Goal: Task Accomplishment & Management: Use online tool/utility

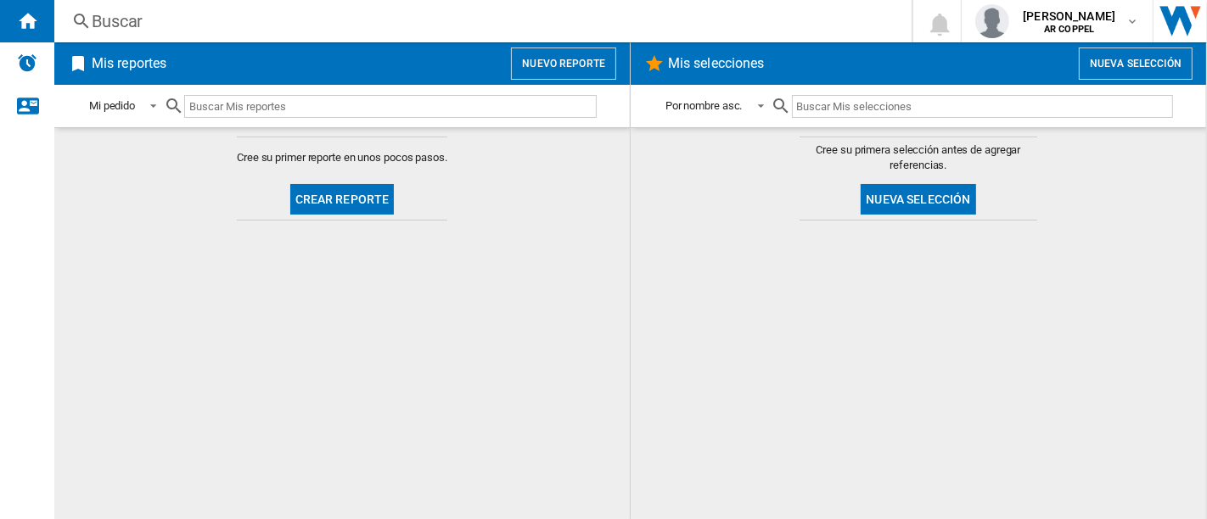
click at [353, 193] on button "Crear reporte" at bounding box center [342, 199] width 104 height 31
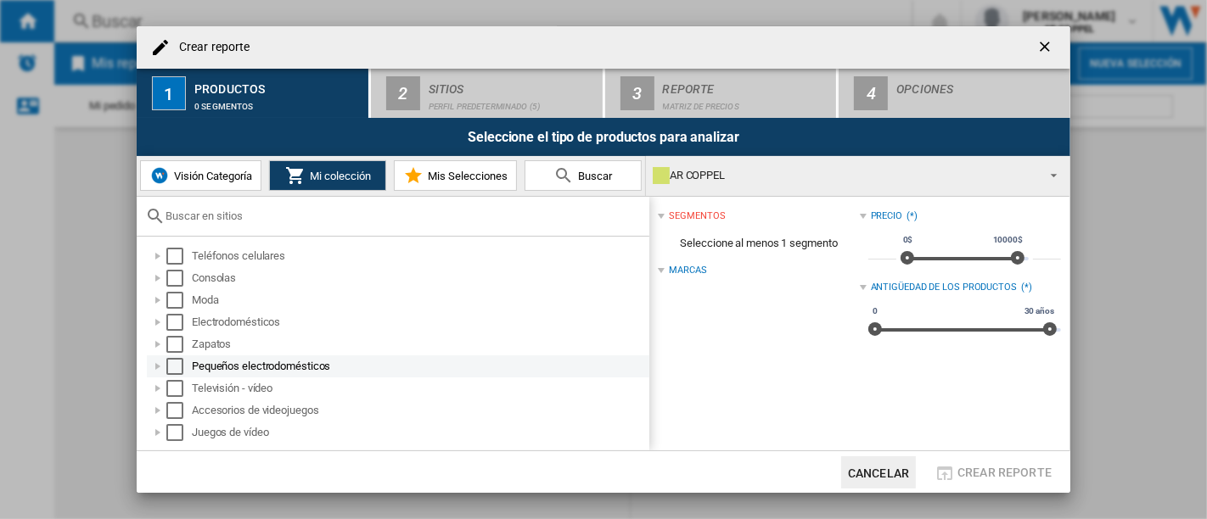
click at [152, 365] on div at bounding box center [157, 366] width 17 height 17
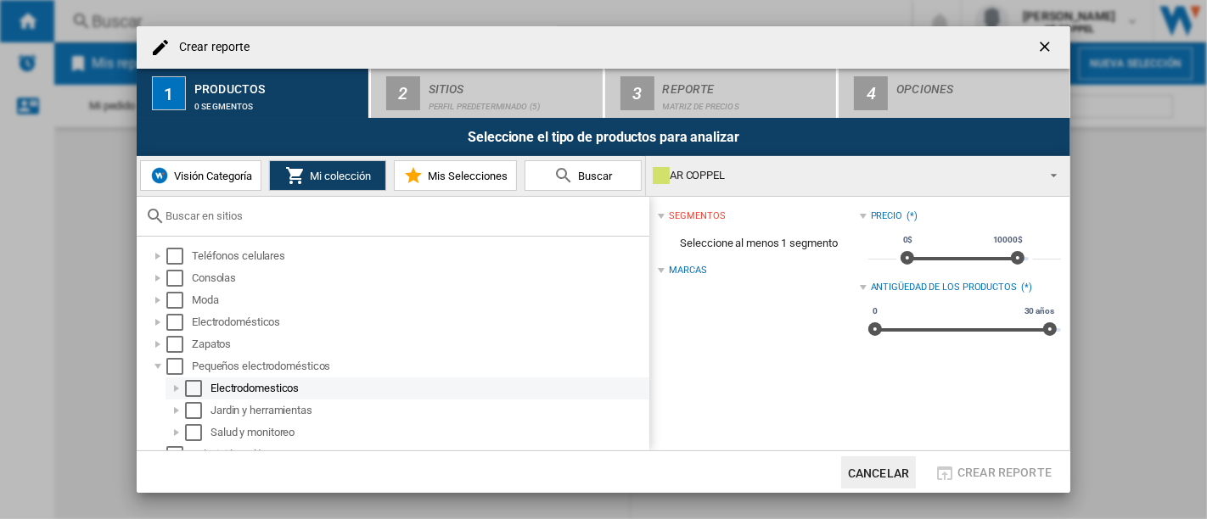
scroll to position [58, 0]
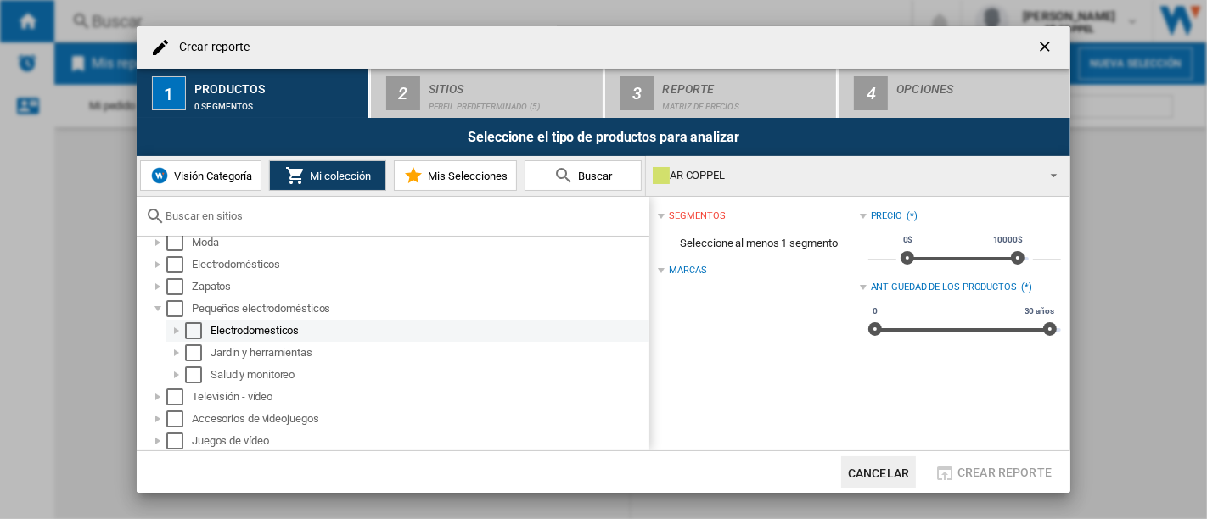
click at [167, 330] on div "Electrodomesticos" at bounding box center [408, 331] width 484 height 22
click at [168, 328] on div at bounding box center [176, 331] width 17 height 17
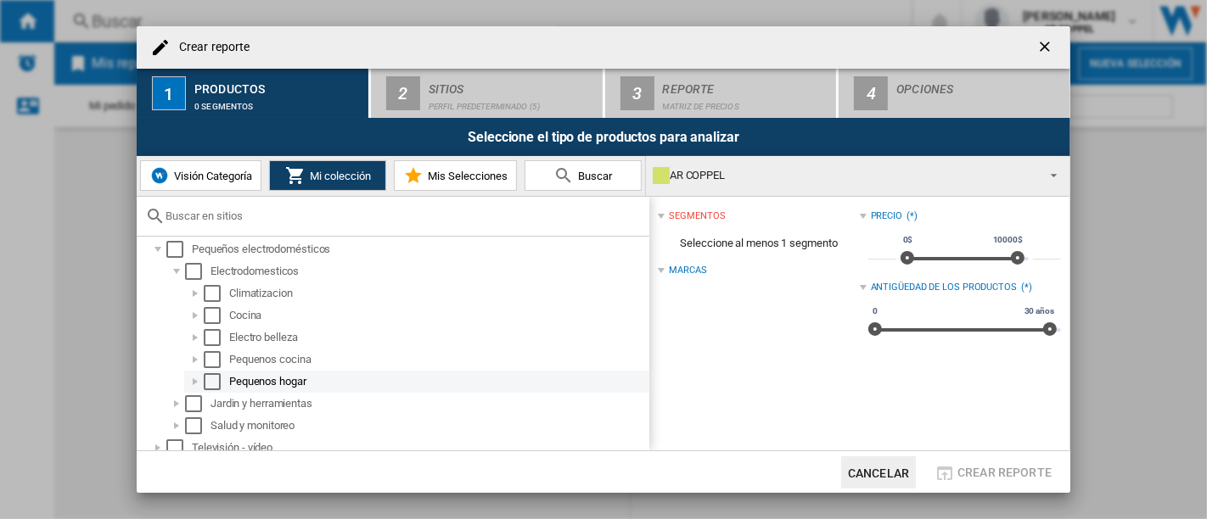
scroll to position [168, 0]
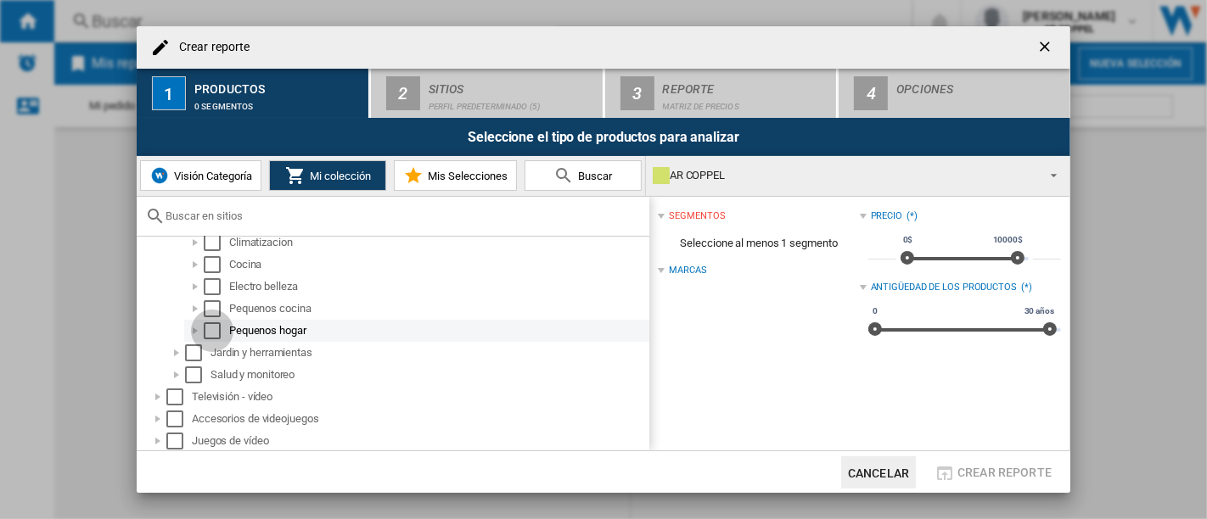
click at [214, 324] on div "Seleccionar" at bounding box center [212, 331] width 17 height 17
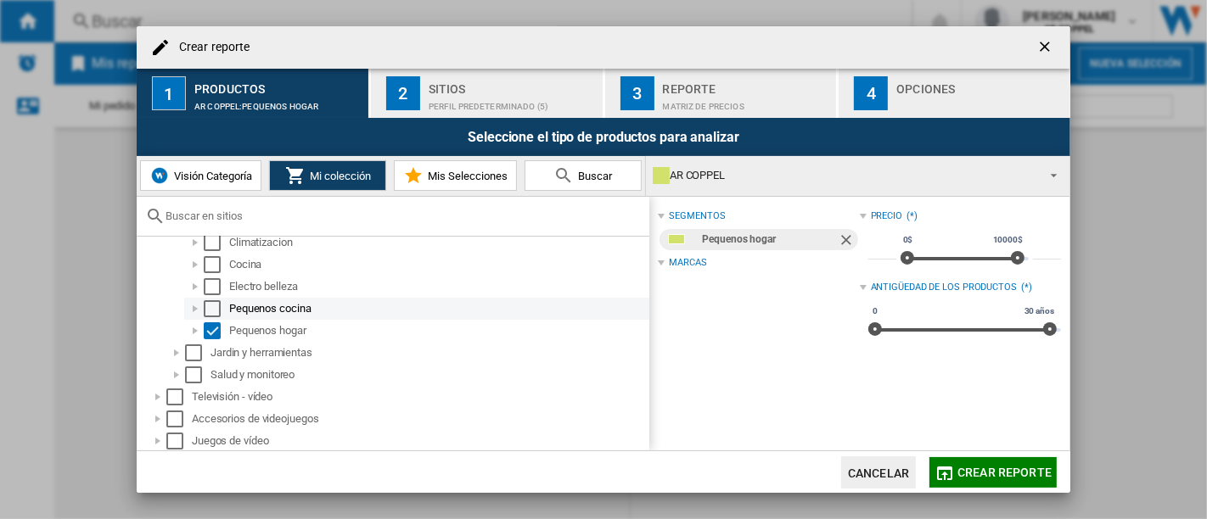
click at [214, 306] on div "Seleccionar" at bounding box center [212, 308] width 17 height 17
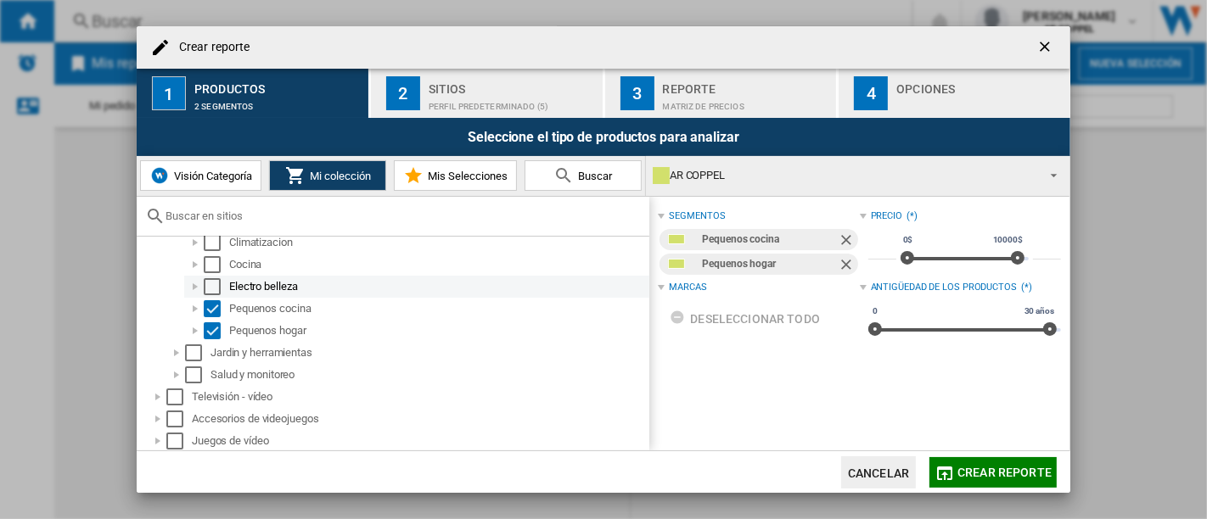
click at [213, 287] on div "Seleccionar" at bounding box center [212, 286] width 17 height 17
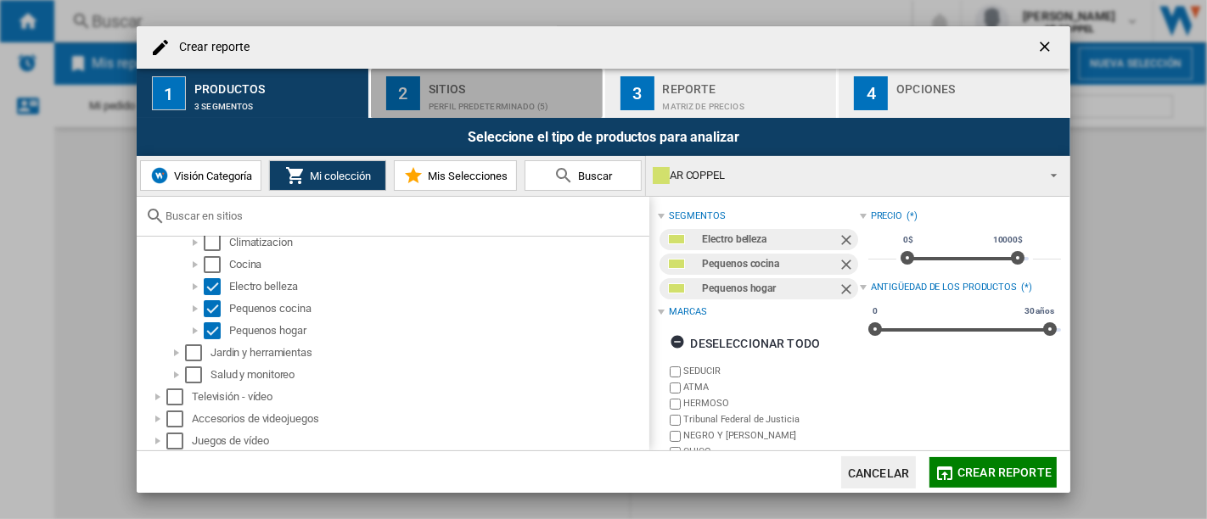
click at [421, 86] on button "2 Sitios Perfil predeterminado (5)" at bounding box center [487, 93] width 233 height 49
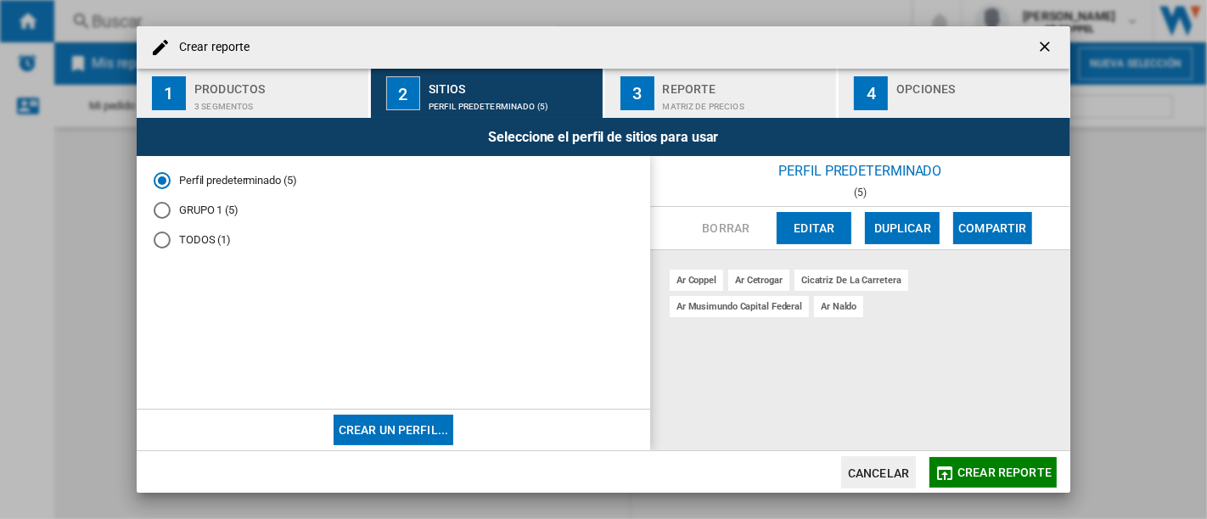
click at [649, 87] on div "3" at bounding box center [637, 93] width 34 height 34
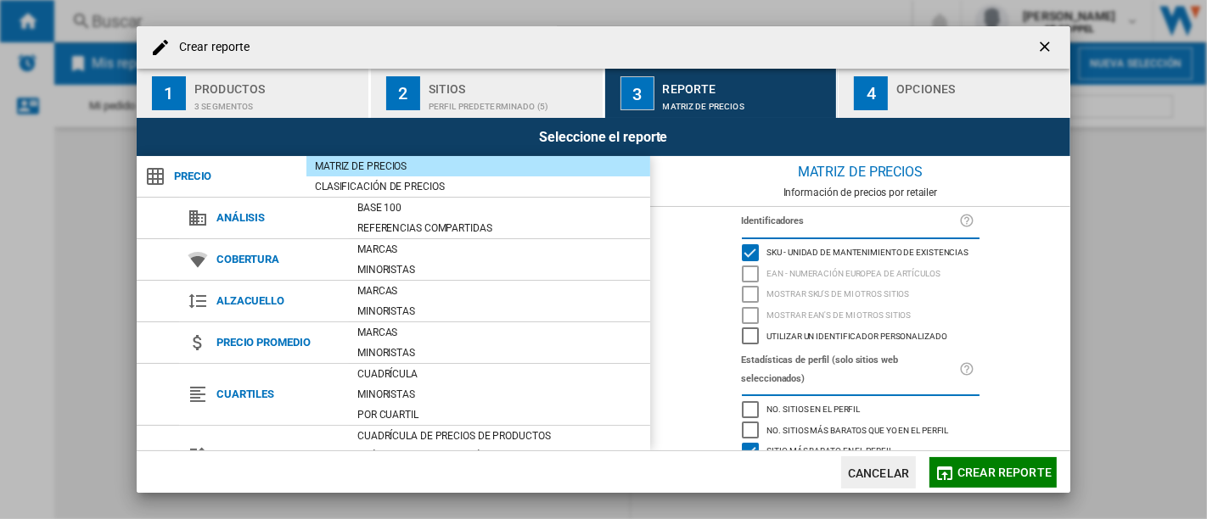
click at [858, 105] on div "4" at bounding box center [871, 93] width 34 height 34
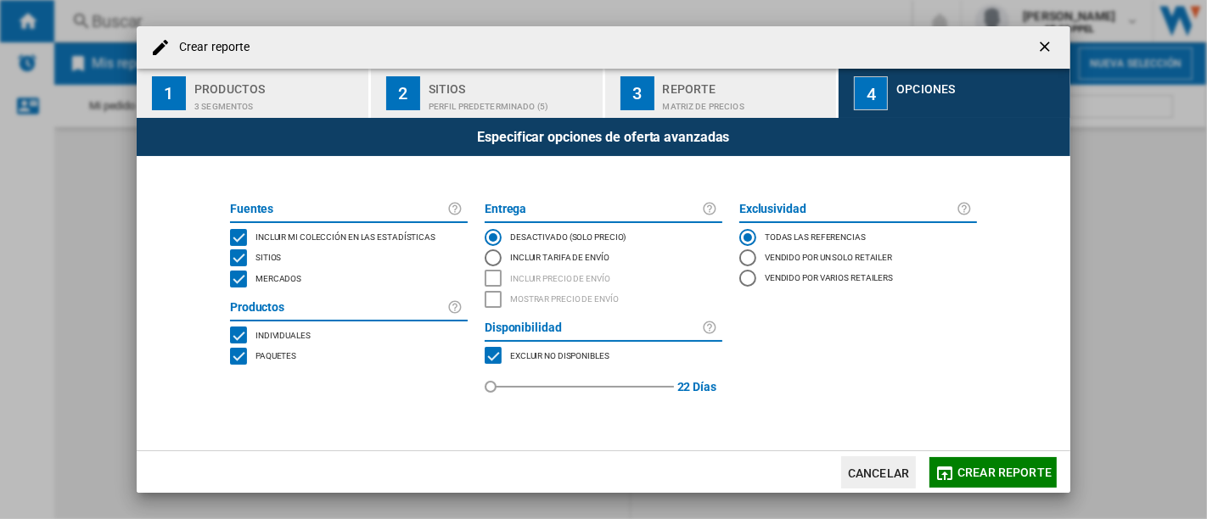
click at [239, 277] on div "MERCADOS" at bounding box center [238, 279] width 17 height 17
click at [1018, 468] on font "Crear reporte" at bounding box center [1004, 473] width 94 height 14
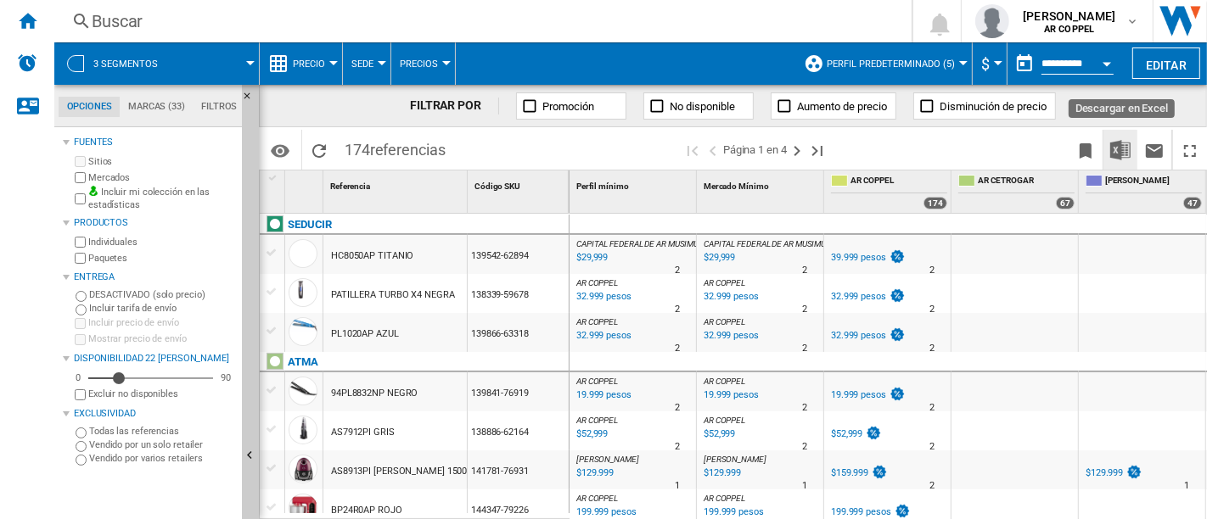
click at [1124, 148] on img "Descargar en Excel" at bounding box center [1120, 150] width 20 height 20
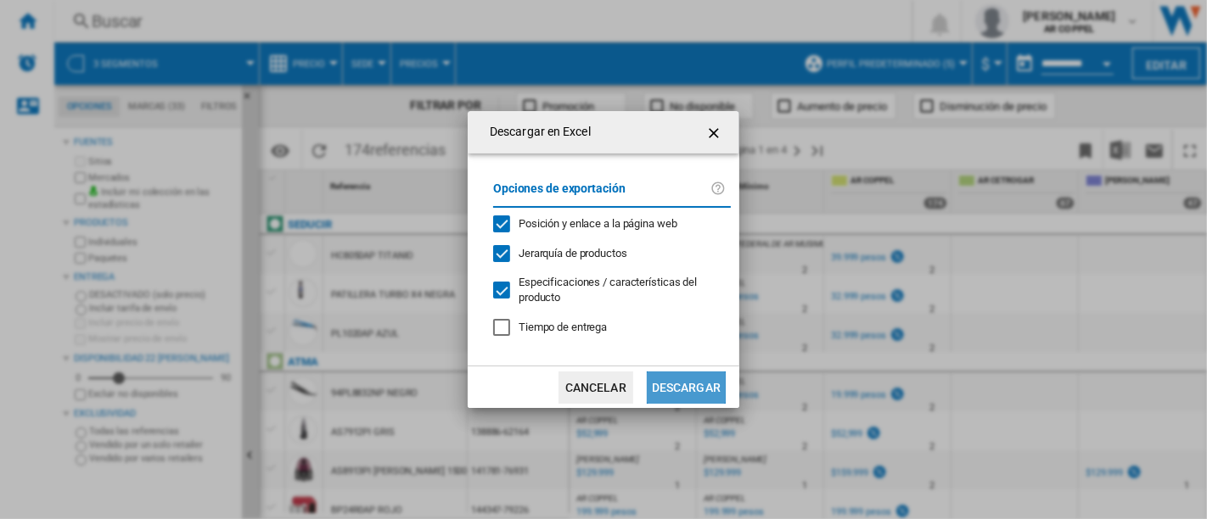
click at [697, 384] on font "Descargar" at bounding box center [686, 389] width 69 height 14
